Goal: Find specific page/section: Locate a particular part of the current website

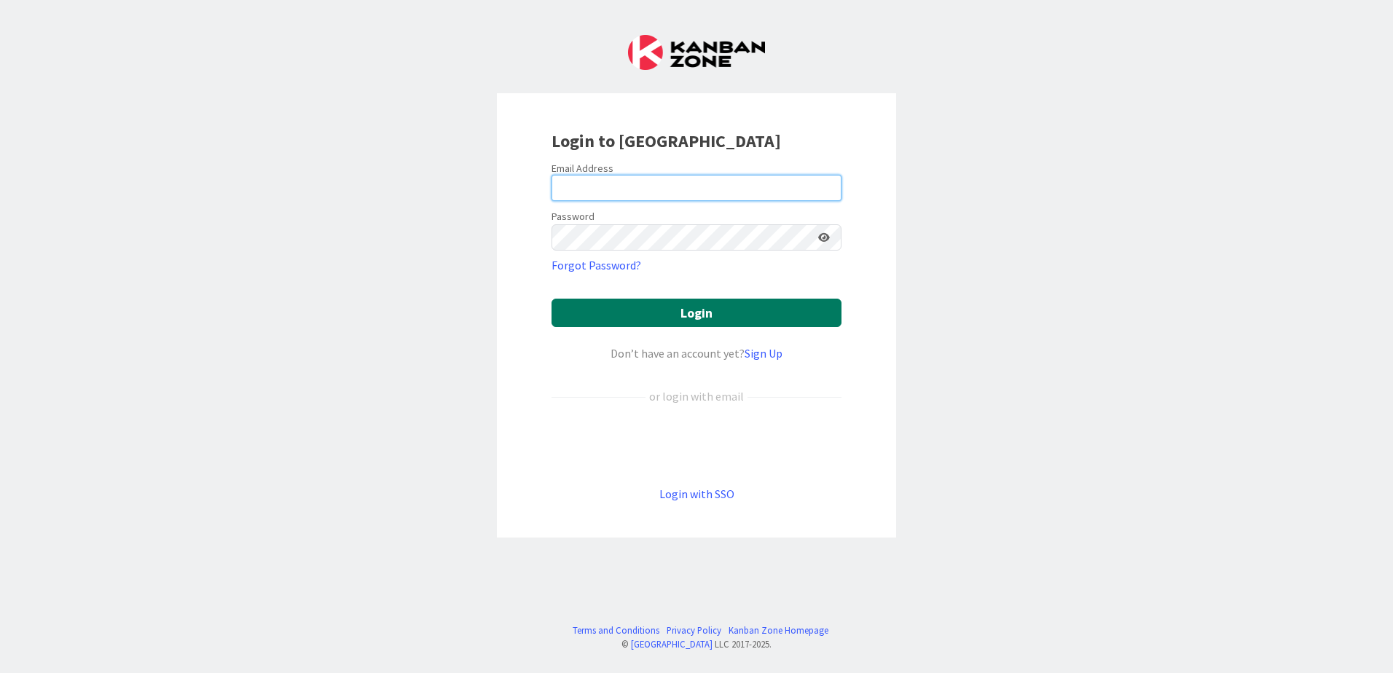
type input "[EMAIL_ADDRESS][PERSON_NAME][DOMAIN_NAME]"
click at [670, 312] on button "Login" at bounding box center [697, 313] width 290 height 28
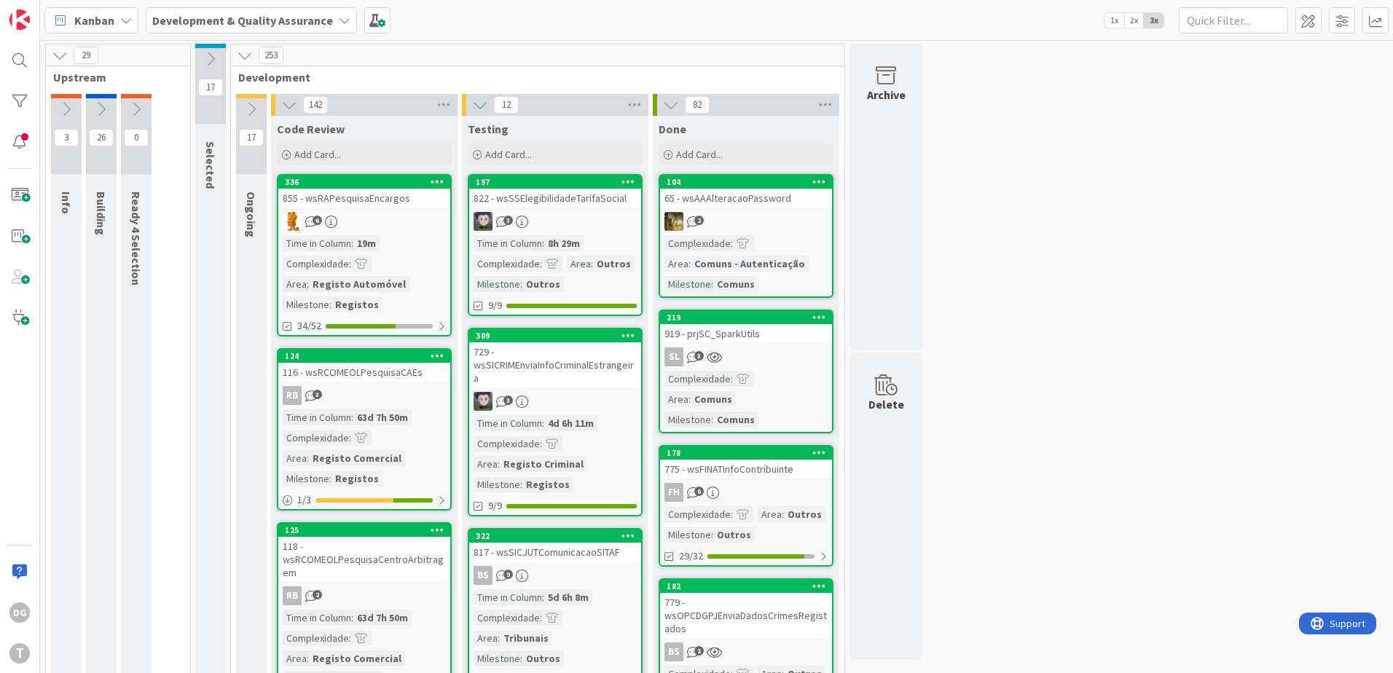
scroll to position [73, 0]
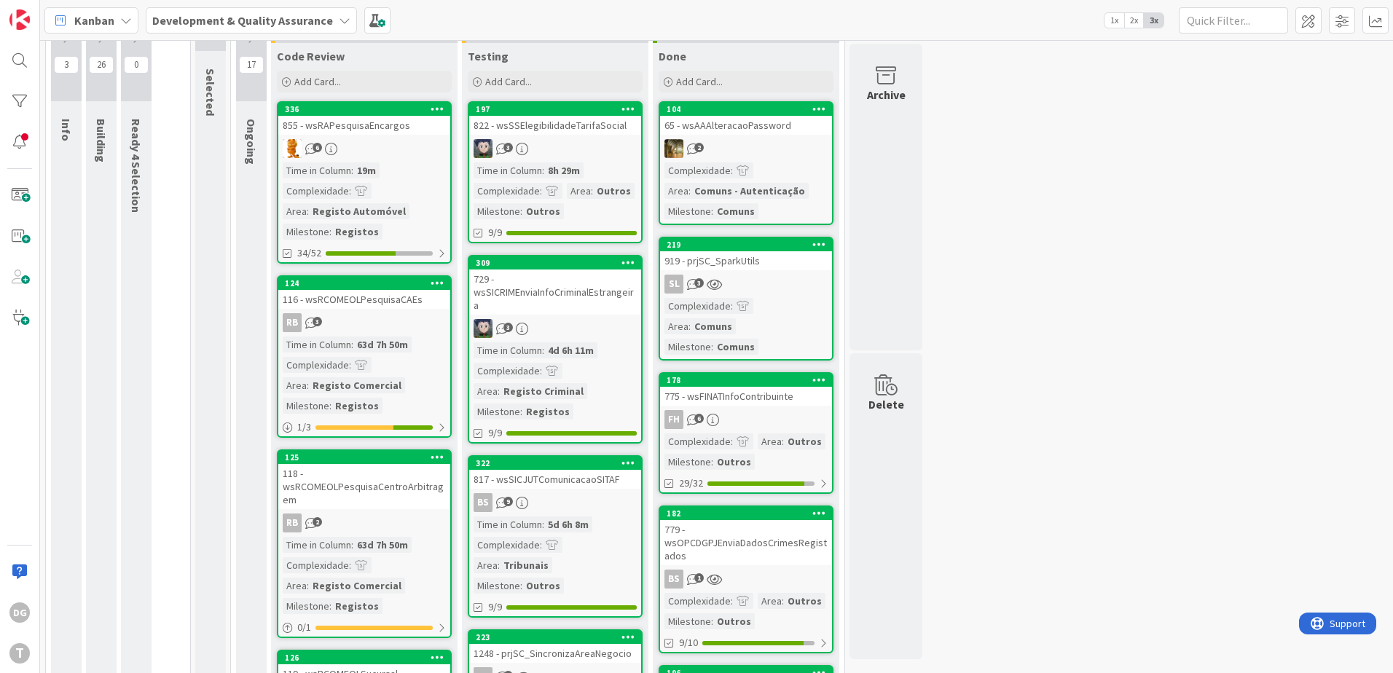
click at [558, 154] on div "3" at bounding box center [555, 148] width 172 height 19
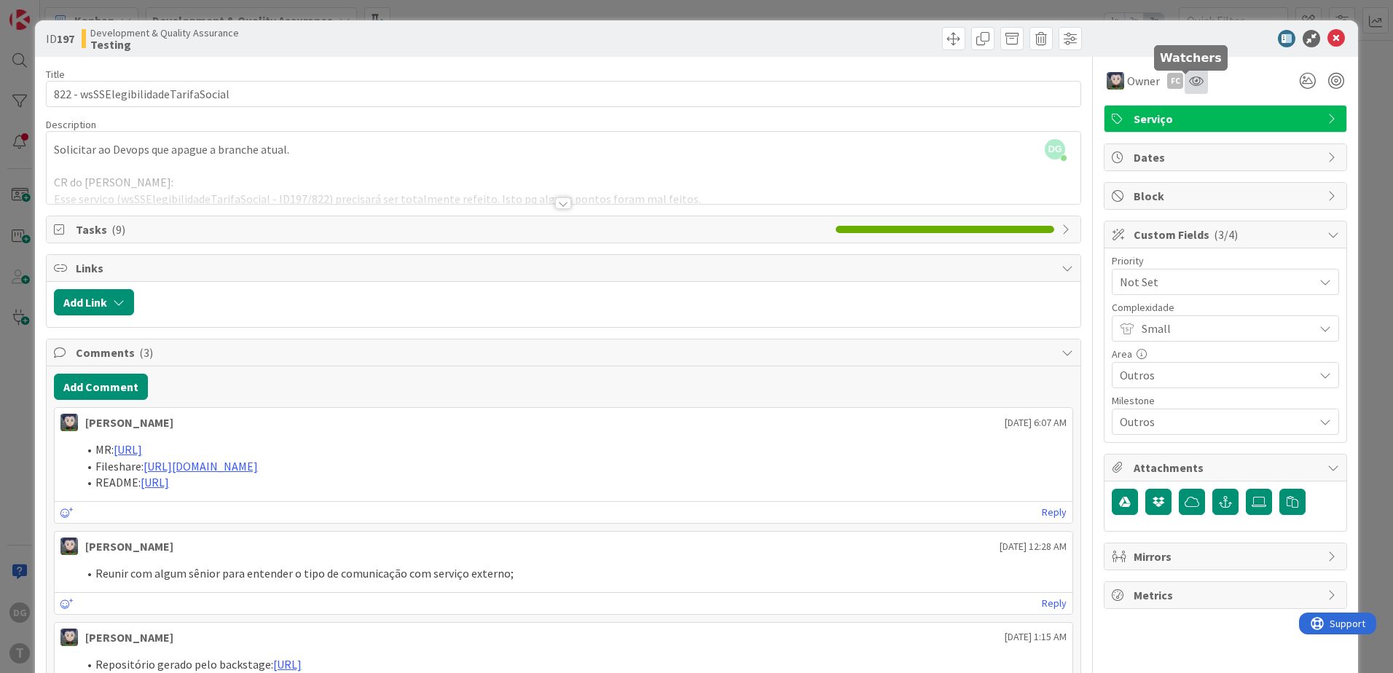
click at [1189, 79] on icon at bounding box center [1196, 81] width 15 height 12
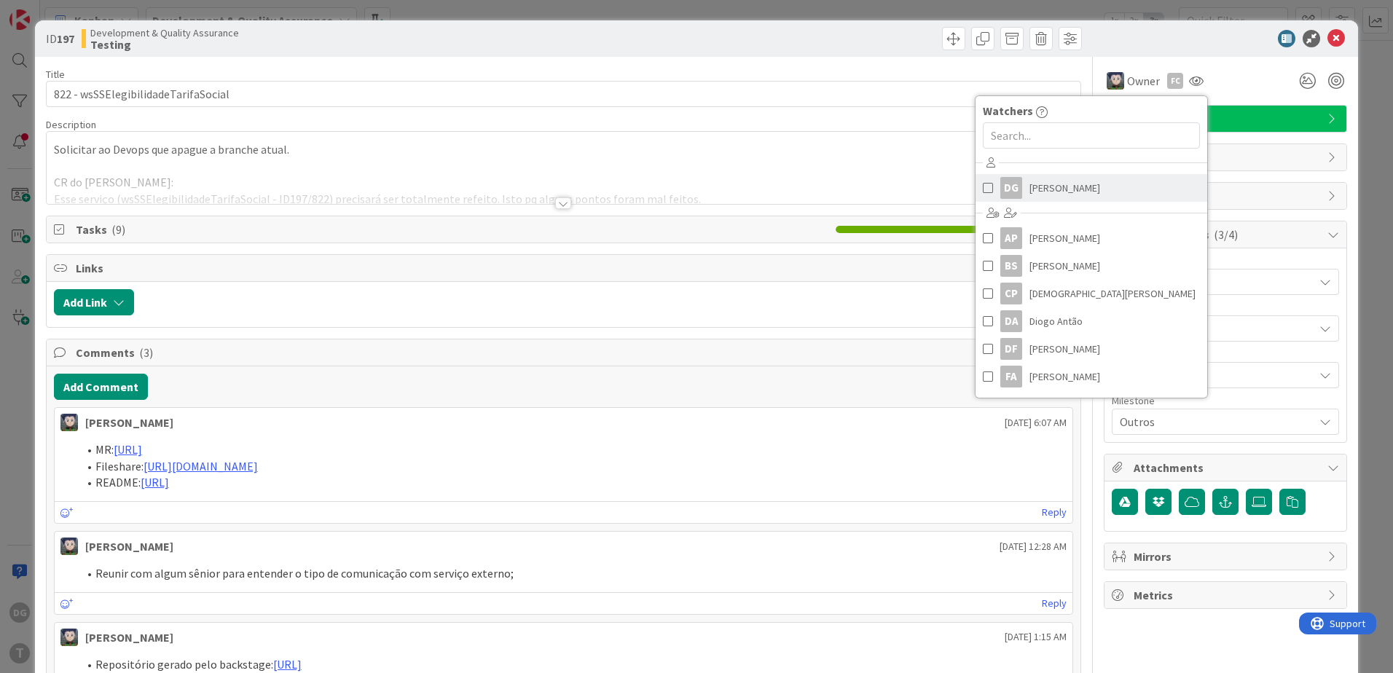
click at [1076, 181] on link "DG [PERSON_NAME]" at bounding box center [1092, 188] width 232 height 28
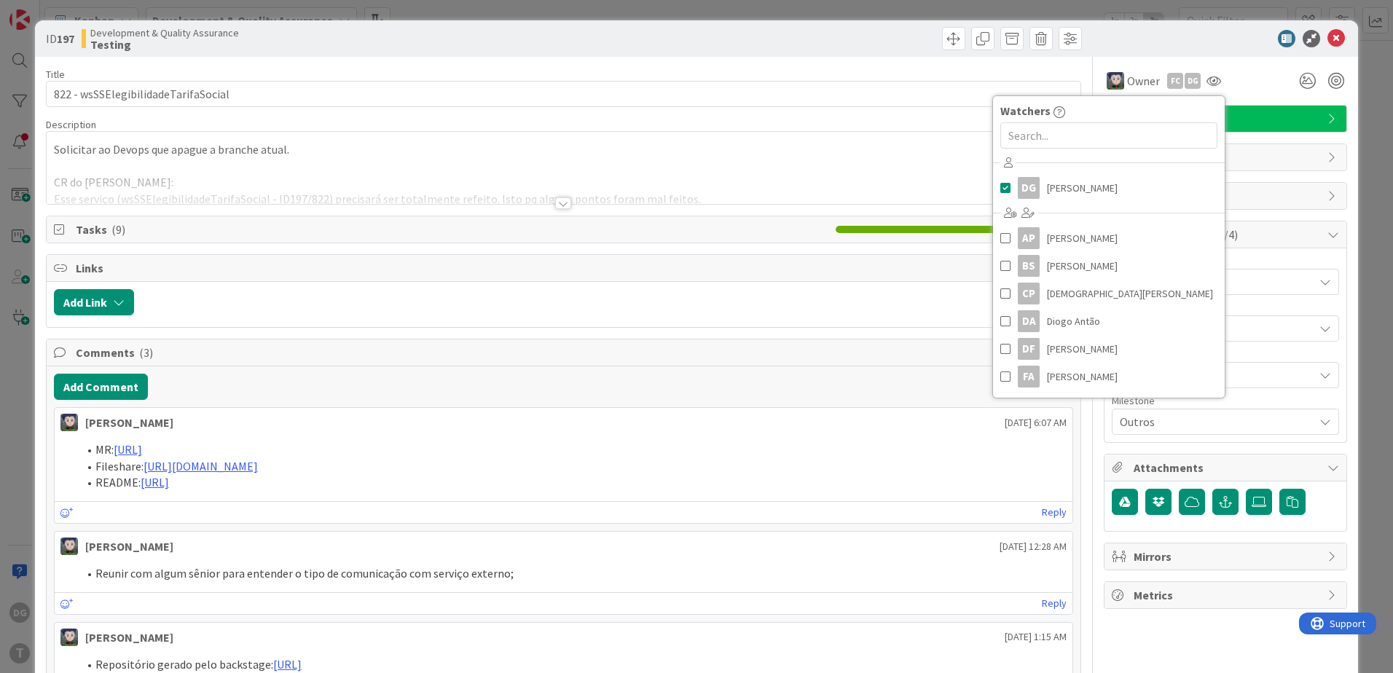
click at [812, 168] on div at bounding box center [564, 185] width 1034 height 37
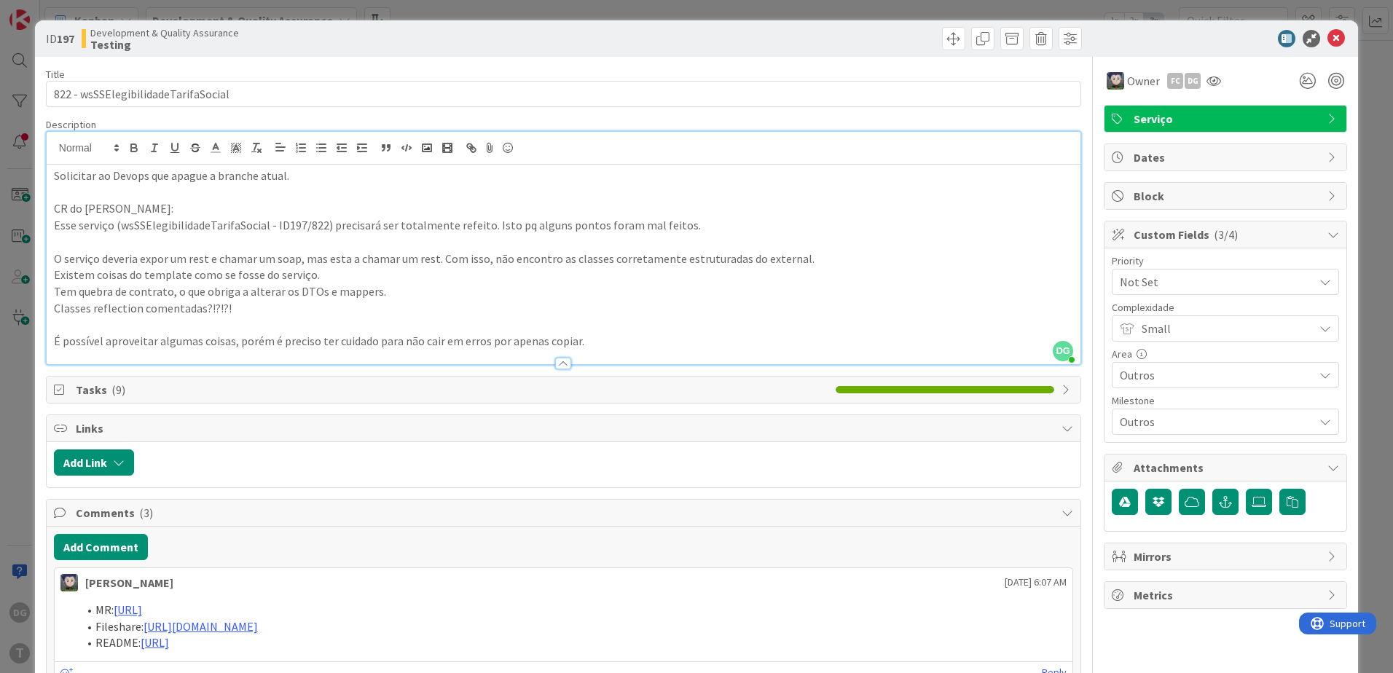
click at [751, 79] on div "Title 35 / 128" at bounding box center [563, 74] width 1035 height 13
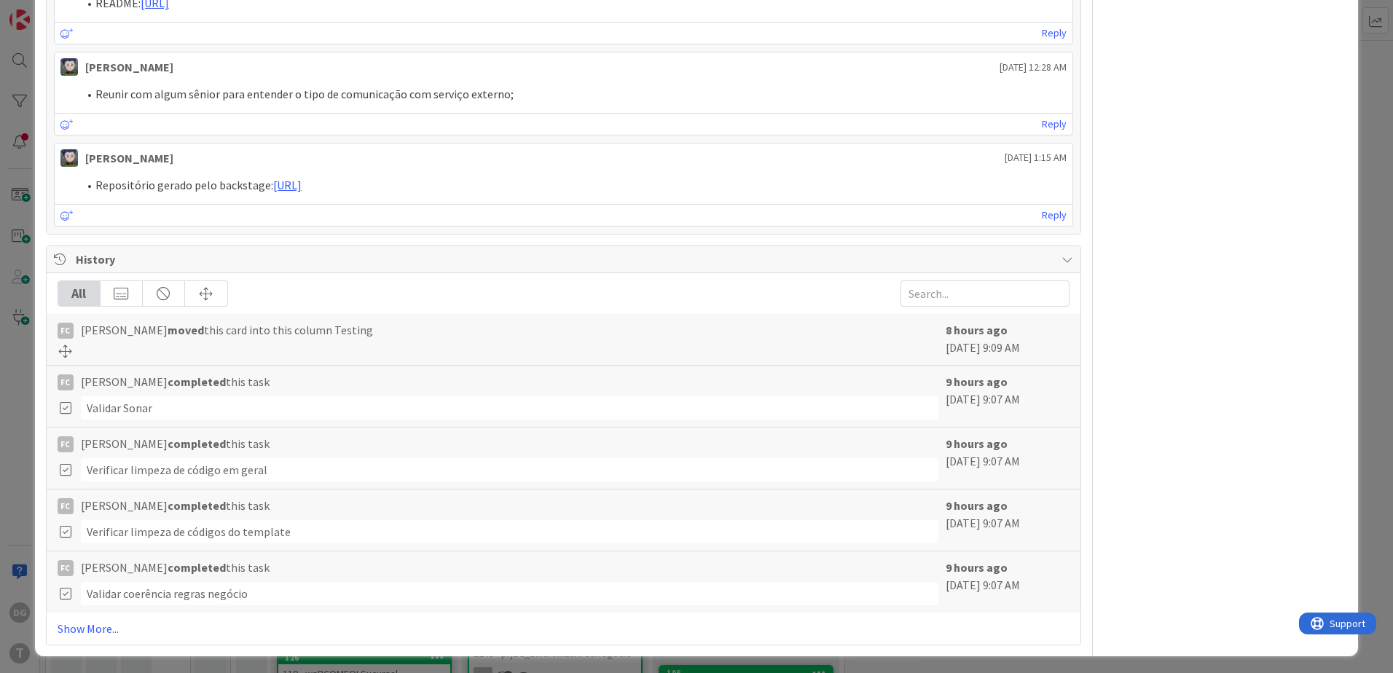
scroll to position [693, 0]
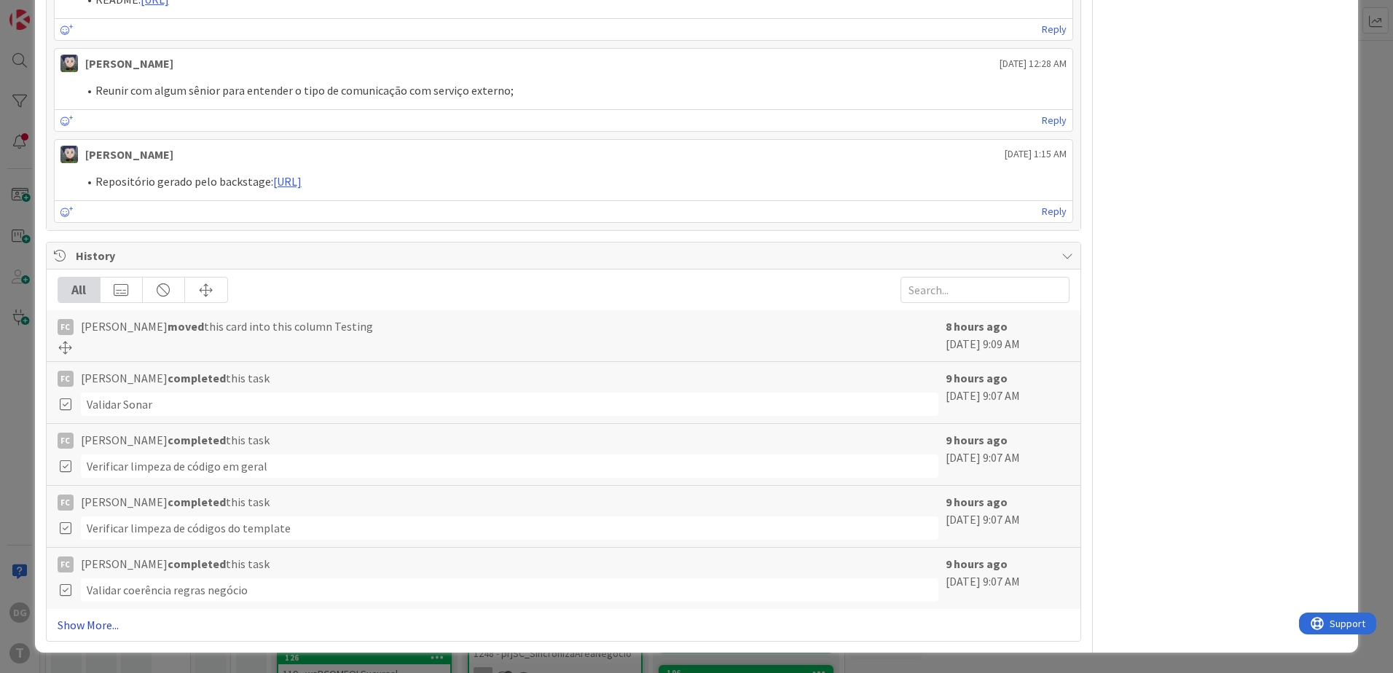
click at [97, 620] on link "Show More..." at bounding box center [564, 624] width 1012 height 17
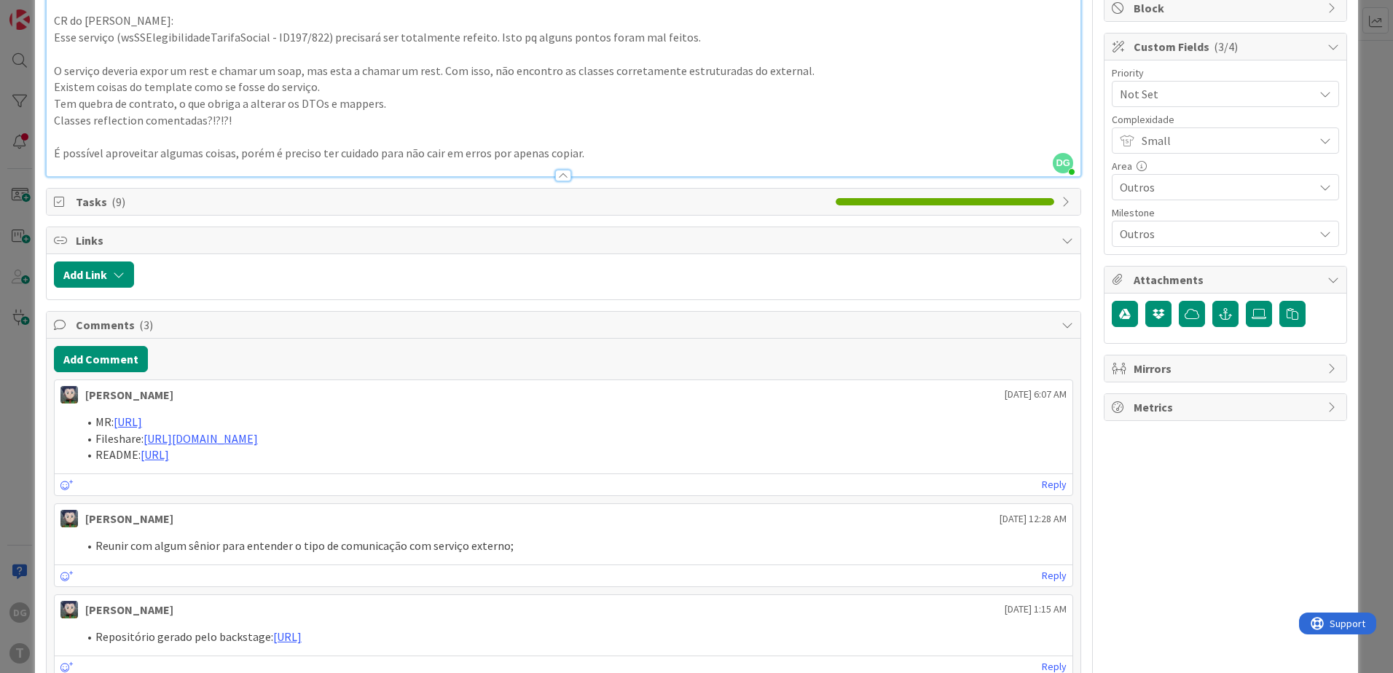
scroll to position [183, 0]
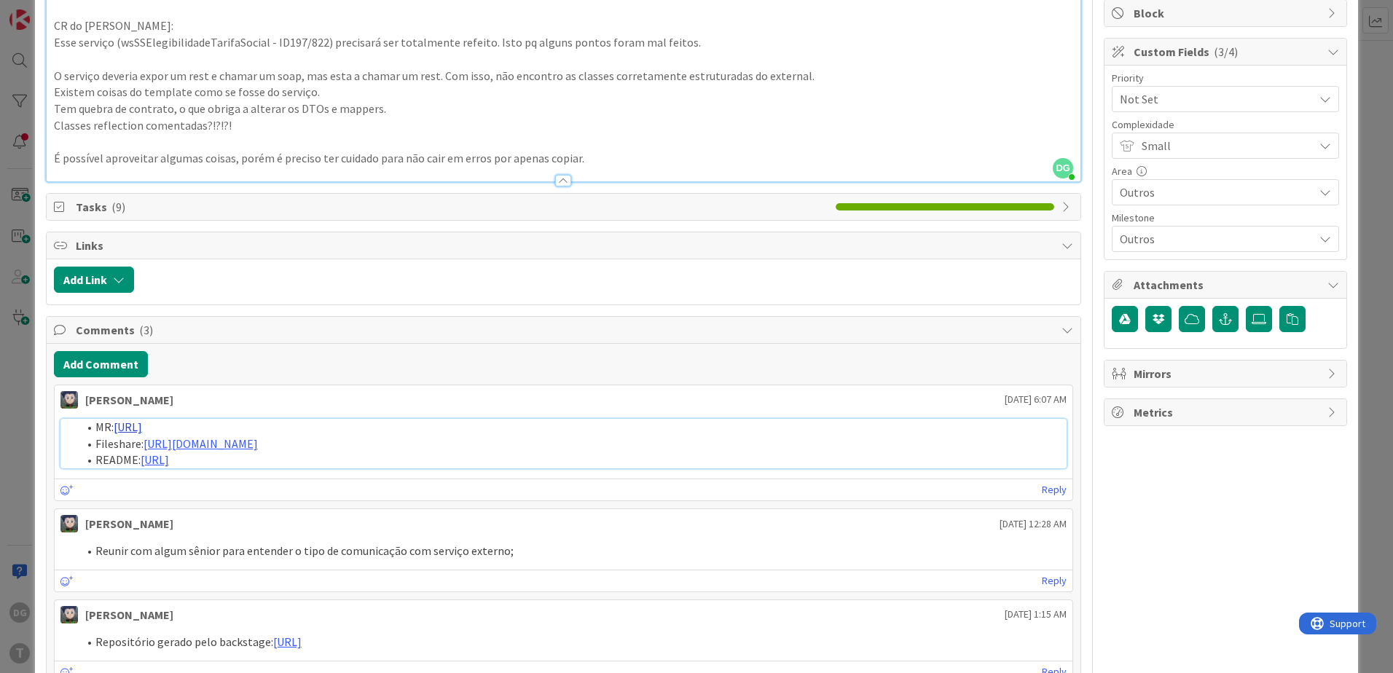
click at [142, 431] on link "[URL]" at bounding box center [128, 427] width 28 height 15
